Goal: Task Accomplishment & Management: Manage account settings

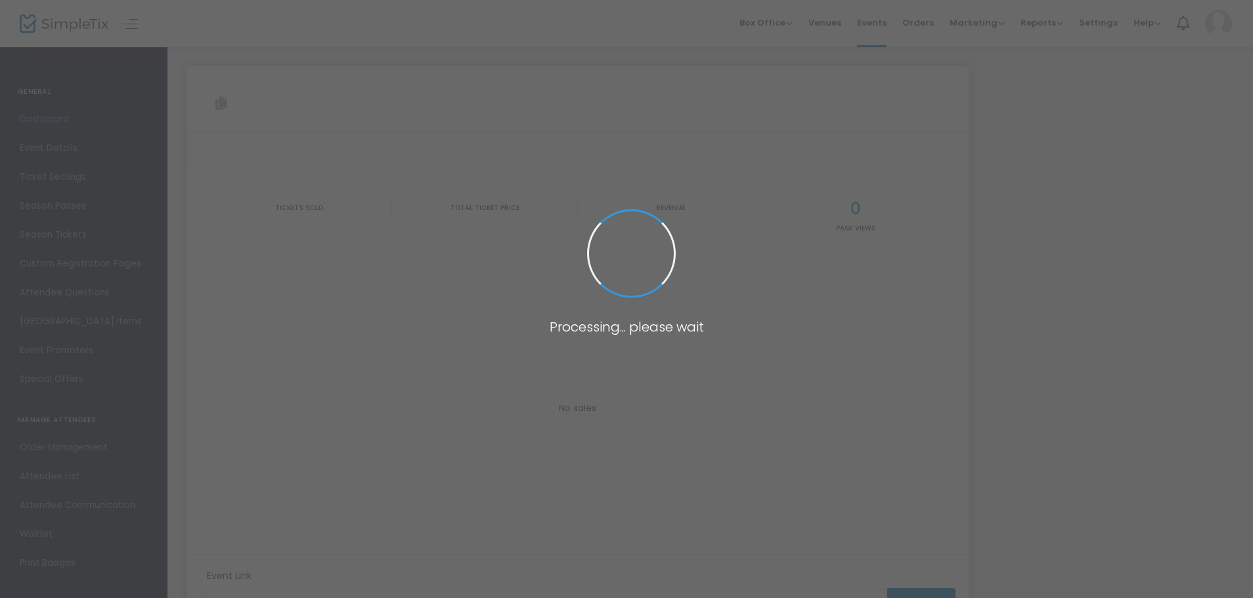
type input "[URL][DOMAIN_NAME]"
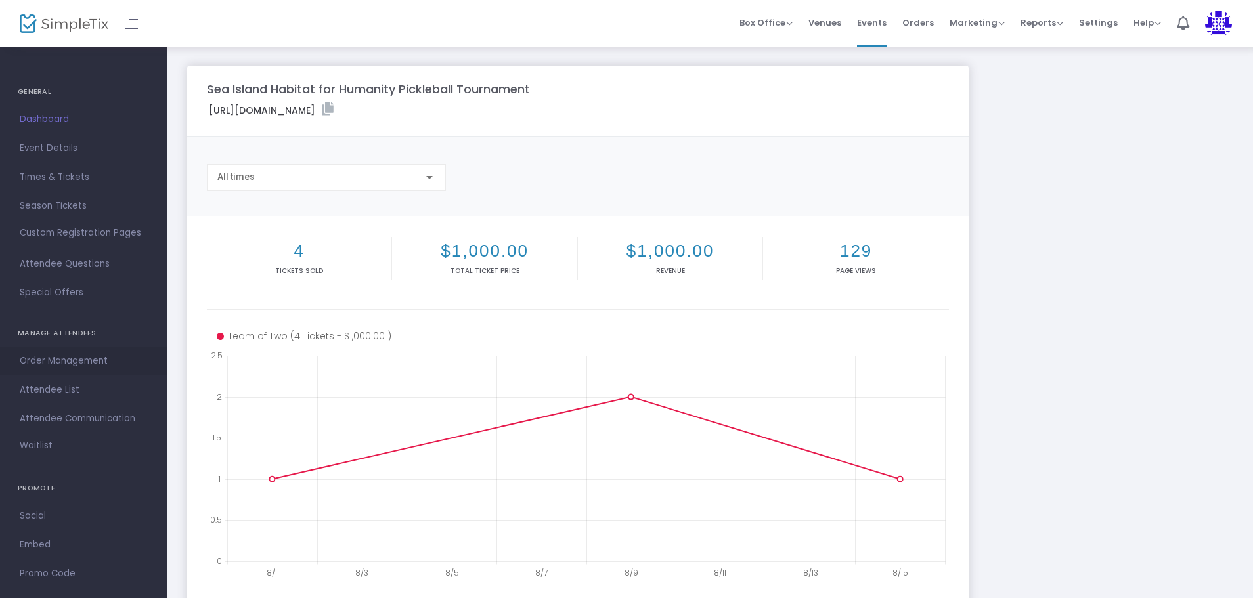
click at [49, 348] on link "Order Management" at bounding box center [83, 361] width 167 height 29
